Goal: Task Accomplishment & Management: Complete application form

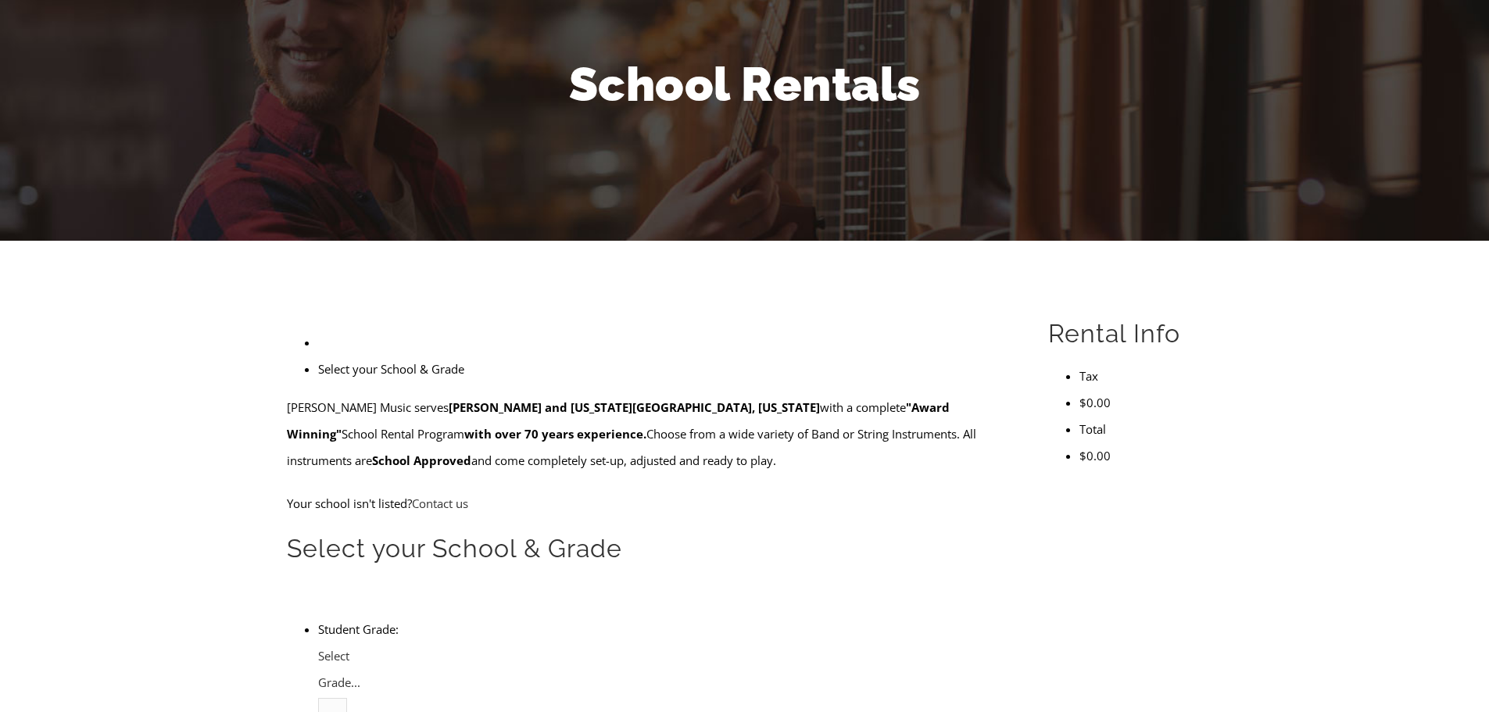
scroll to position [234, 0]
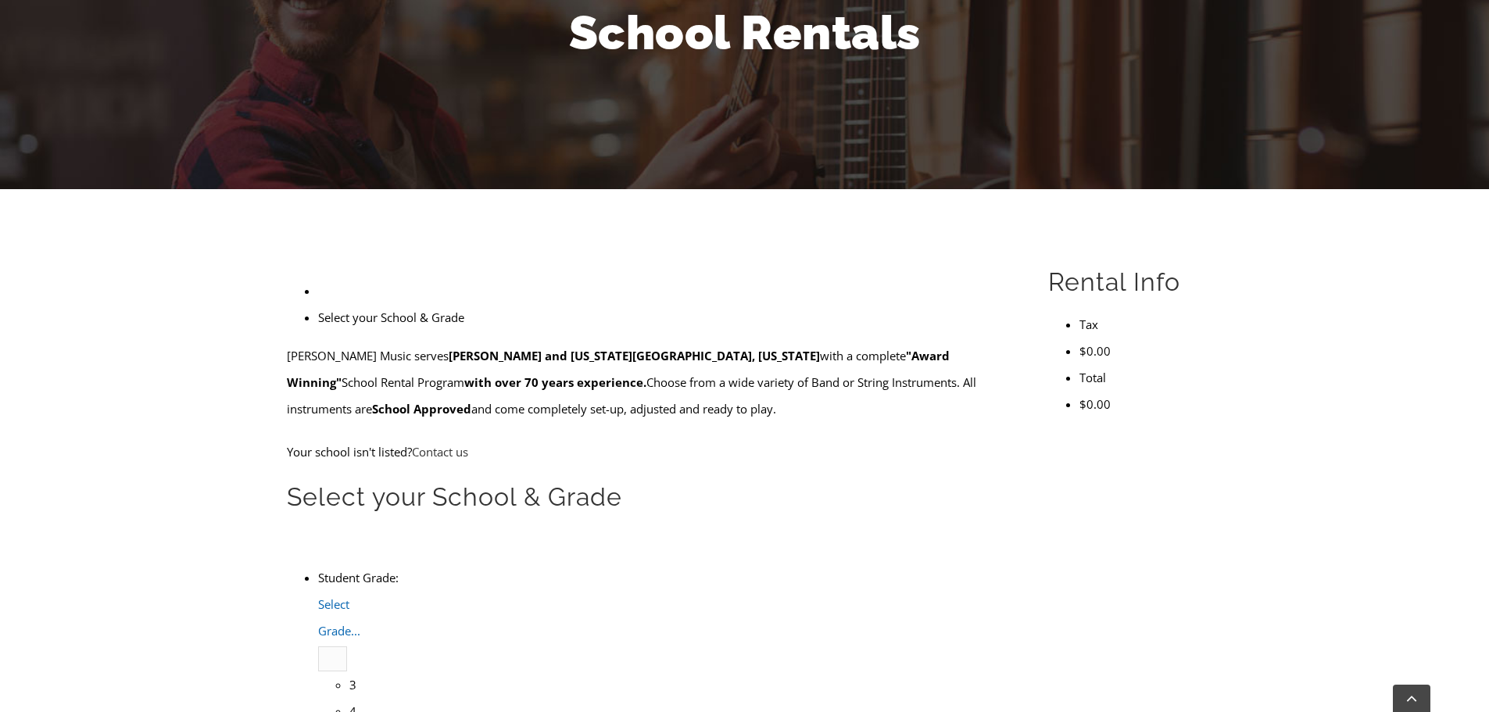
click at [360, 596] on span "Select Grade..." at bounding box center [339, 617] width 42 height 42
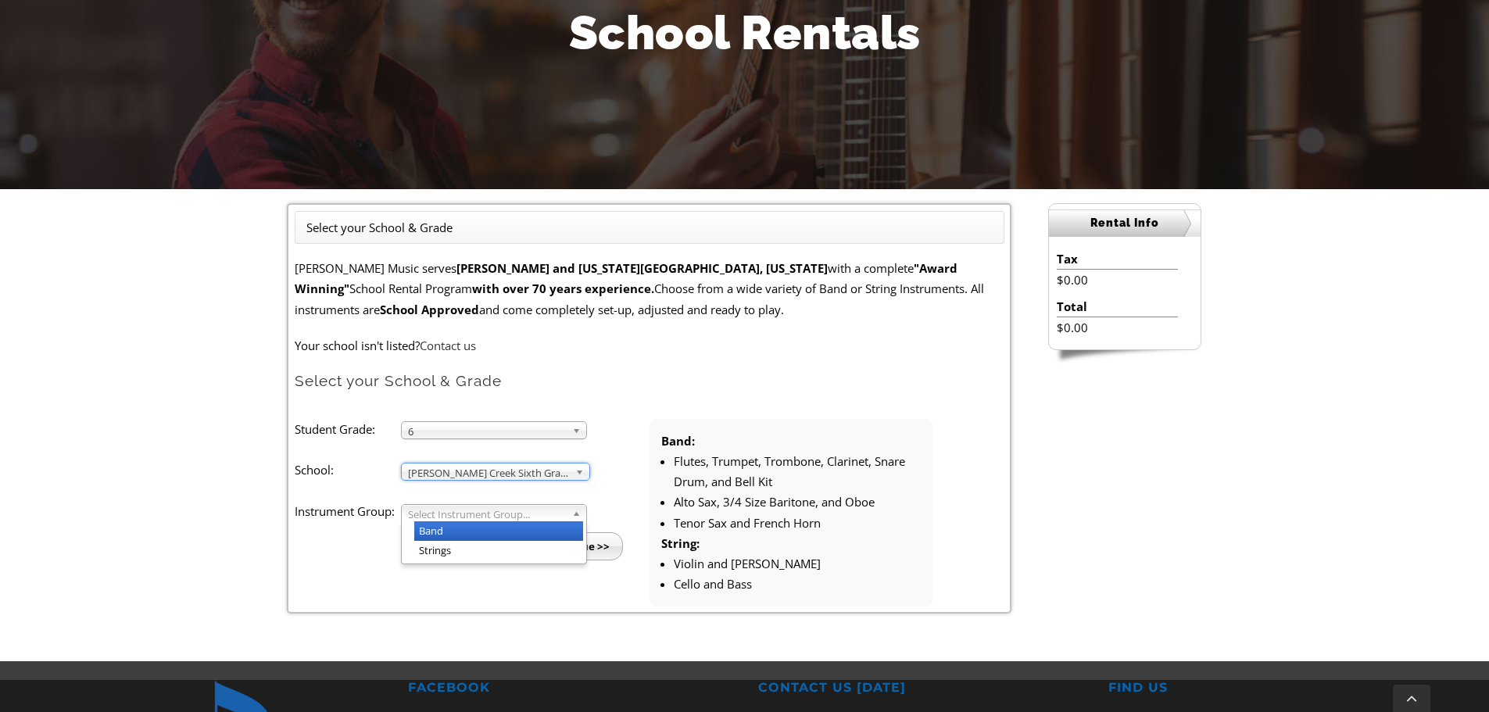
click at [482, 514] on span "Select Instrument Group..." at bounding box center [487, 514] width 158 height 19
click at [464, 542] on li "Strings" at bounding box center [498, 551] width 169 height 20
click at [567, 544] on input "Continue >>" at bounding box center [578, 546] width 90 height 28
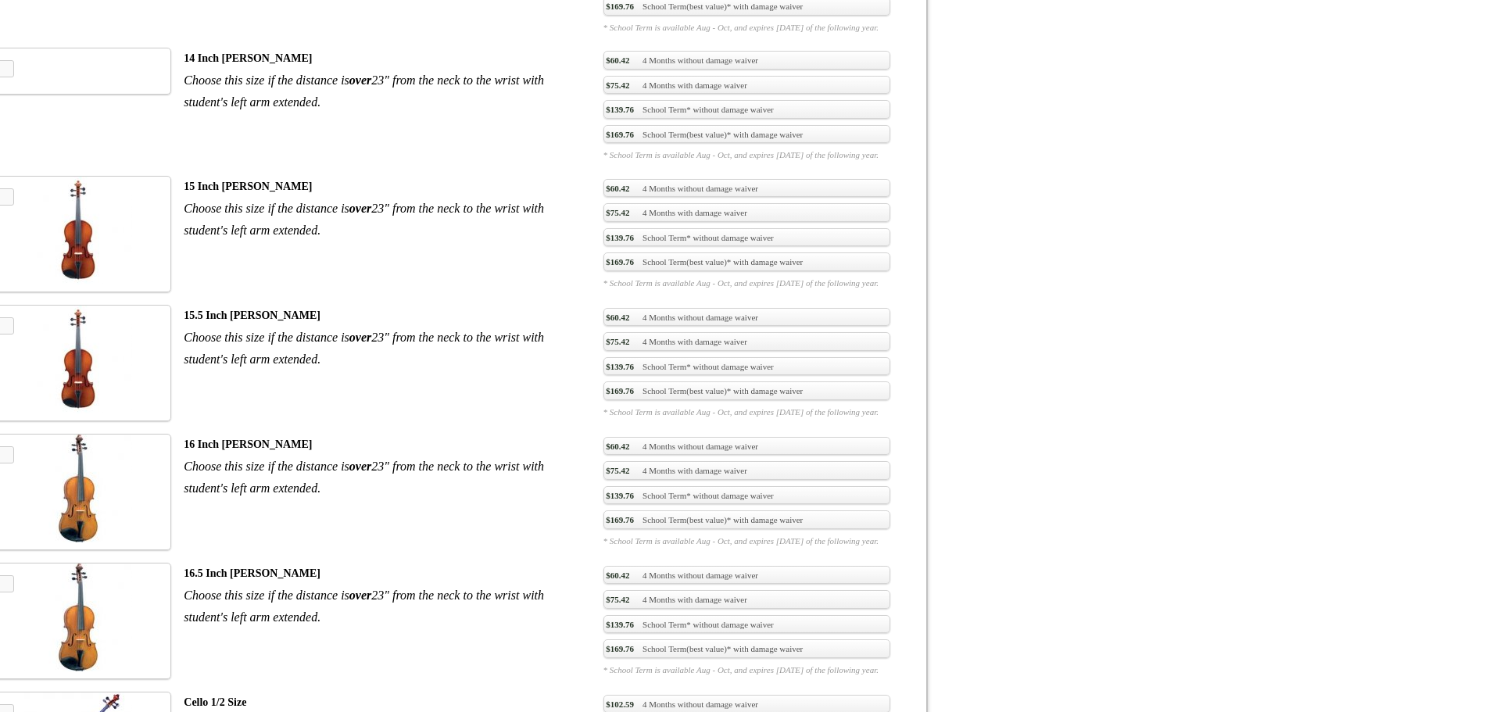
scroll to position [1641, 0]
